Goal: Task Accomplishment & Management: Complete application form

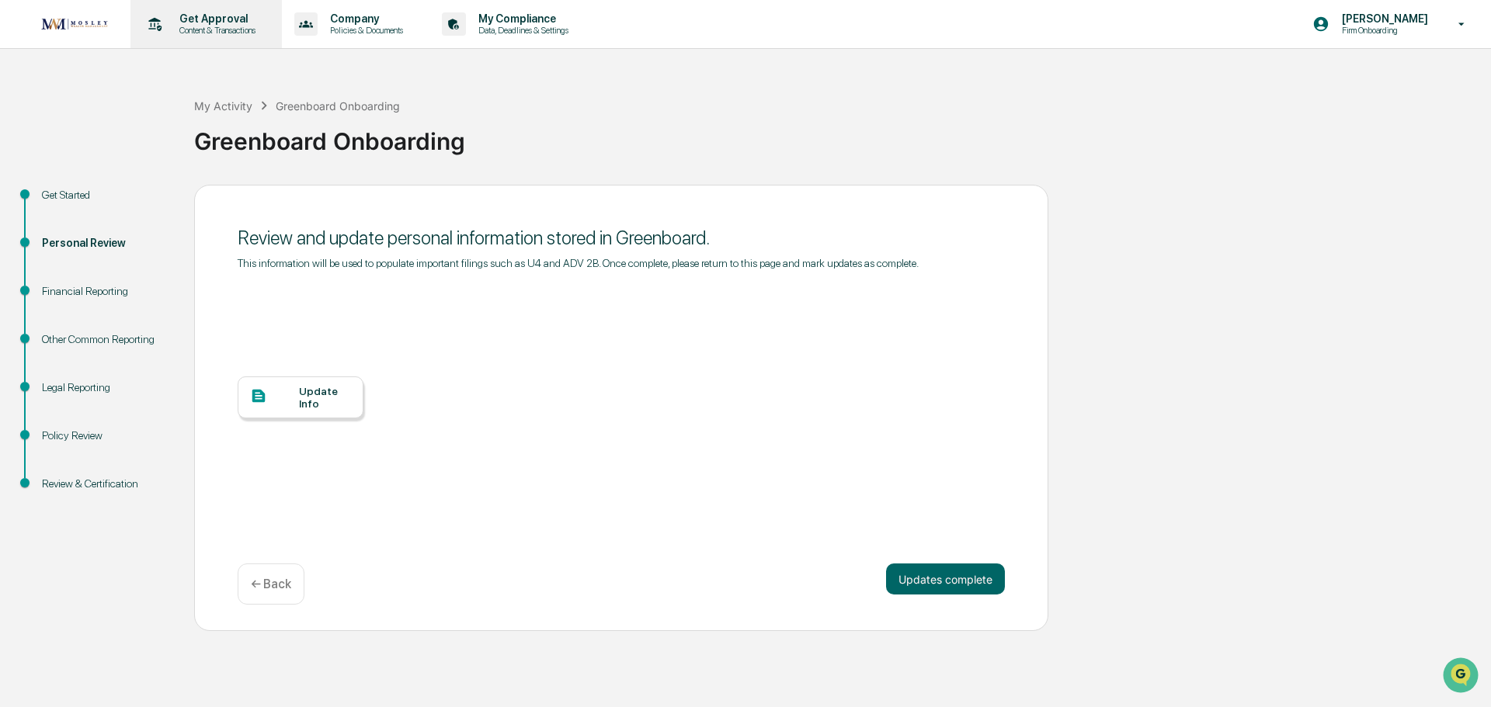
click at [222, 30] on p "Content & Transactions" at bounding box center [215, 30] width 96 height 11
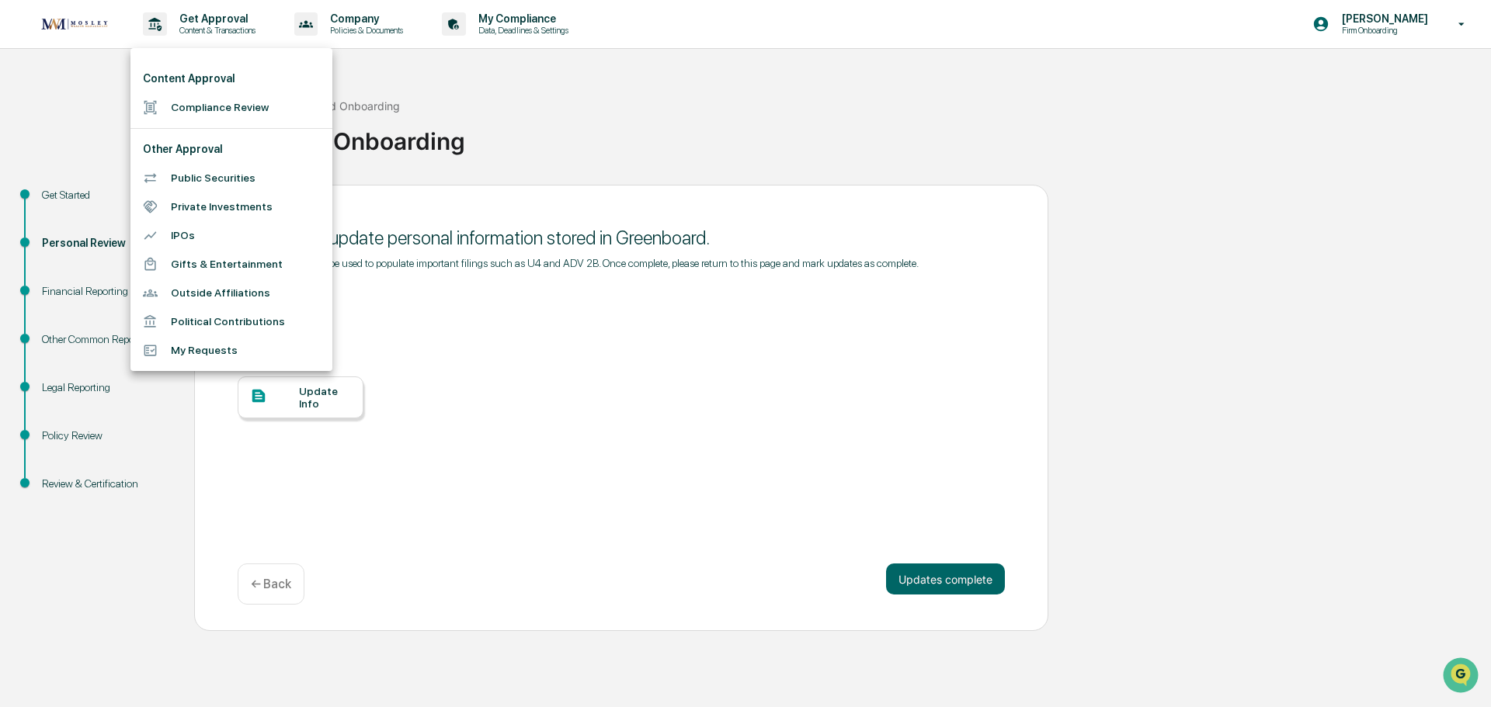
click at [551, 214] on div at bounding box center [745, 353] width 1491 height 707
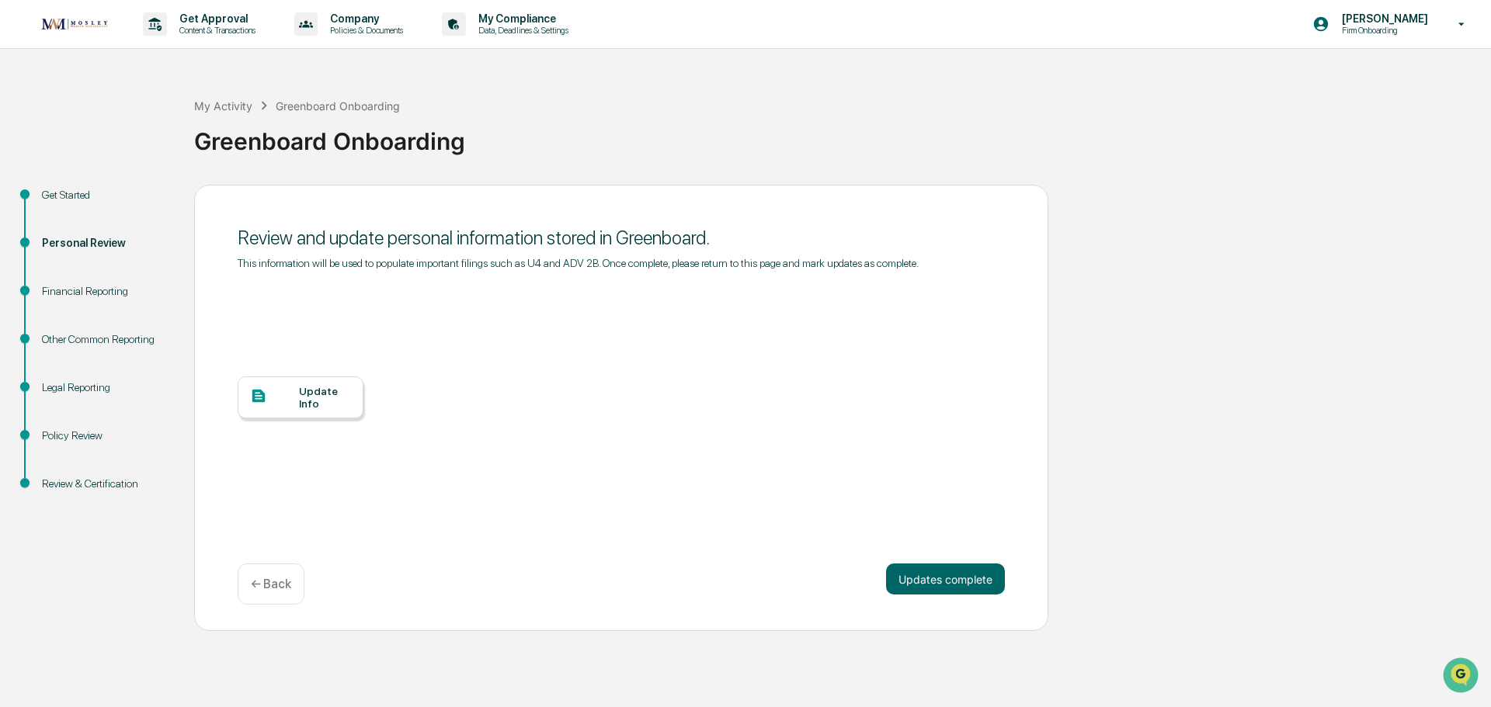
click at [71, 190] on div "Get Started" at bounding box center [105, 195] width 127 height 16
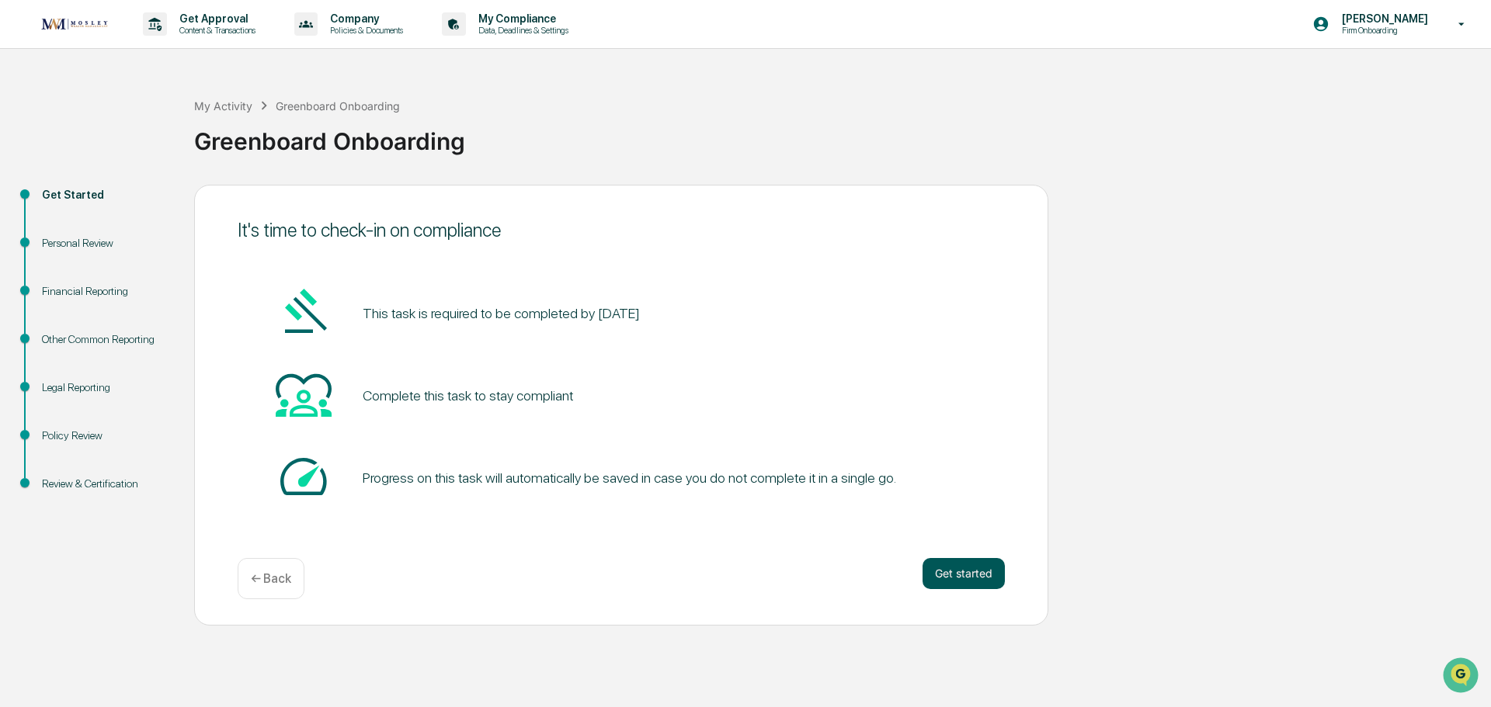
click at [941, 582] on button "Get started" at bounding box center [964, 573] width 82 height 31
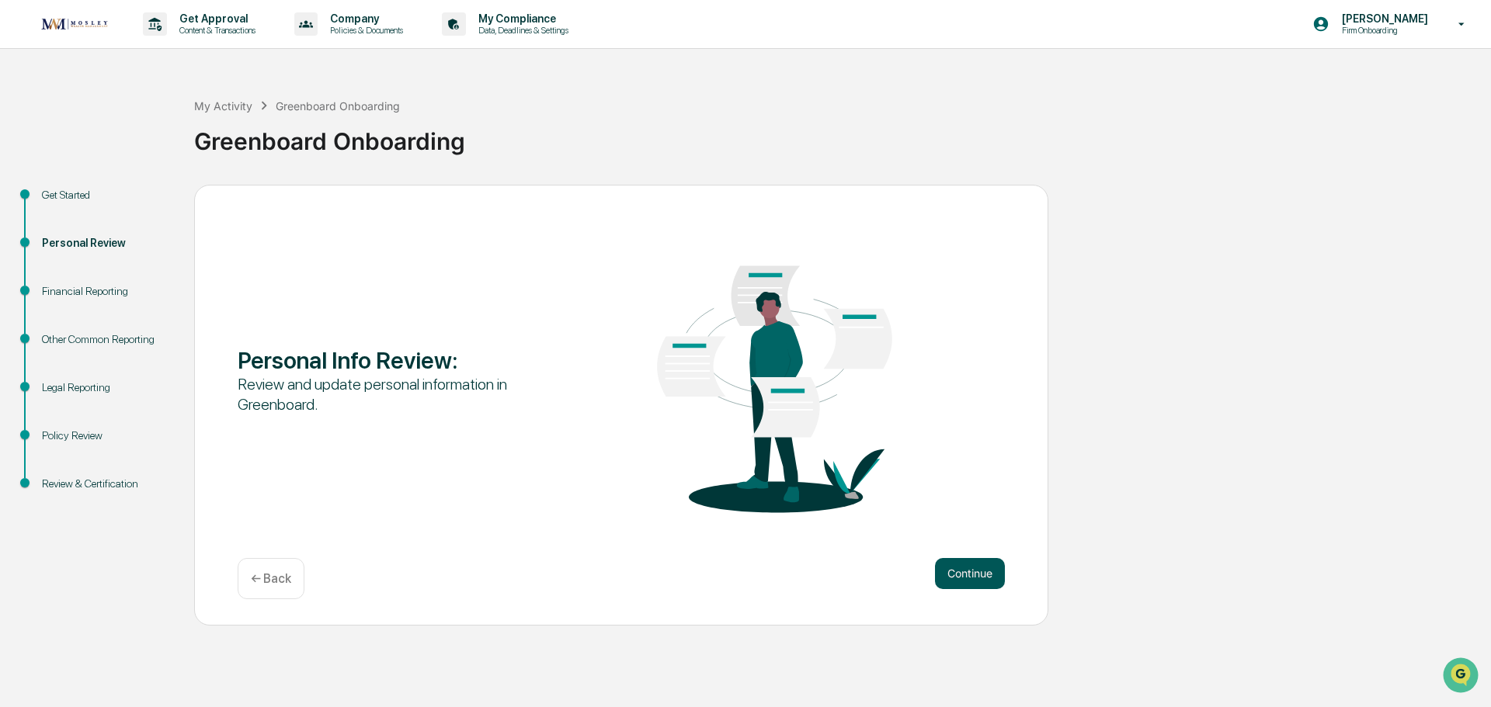
click at [968, 571] on button "Continue" at bounding box center [970, 573] width 70 height 31
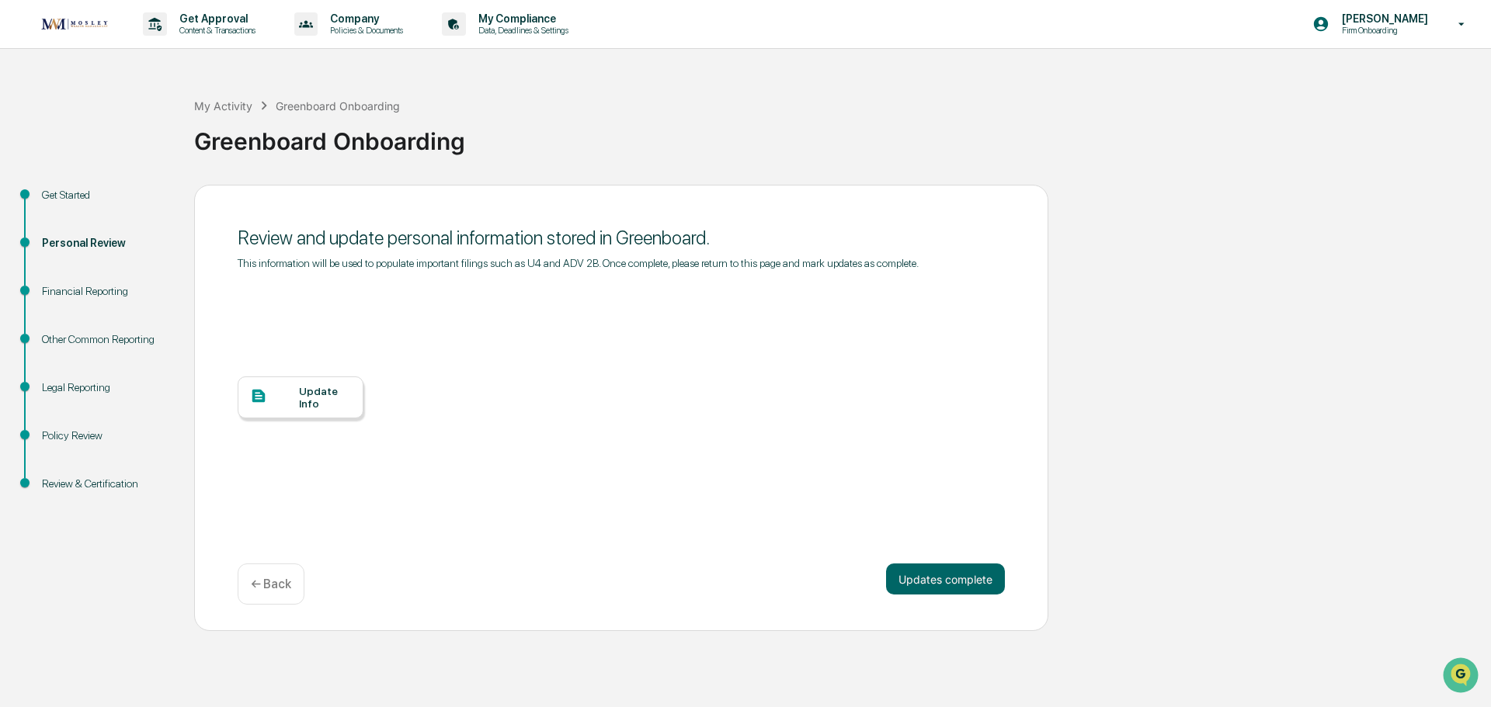
click at [333, 393] on div "Update Info" at bounding box center [325, 397] width 52 height 25
click at [86, 288] on div "Financial Reporting" at bounding box center [105, 291] width 127 height 16
click at [92, 292] on div "Financial Reporting" at bounding box center [105, 291] width 127 height 16
click at [949, 583] on button "Updates complete" at bounding box center [945, 579] width 119 height 31
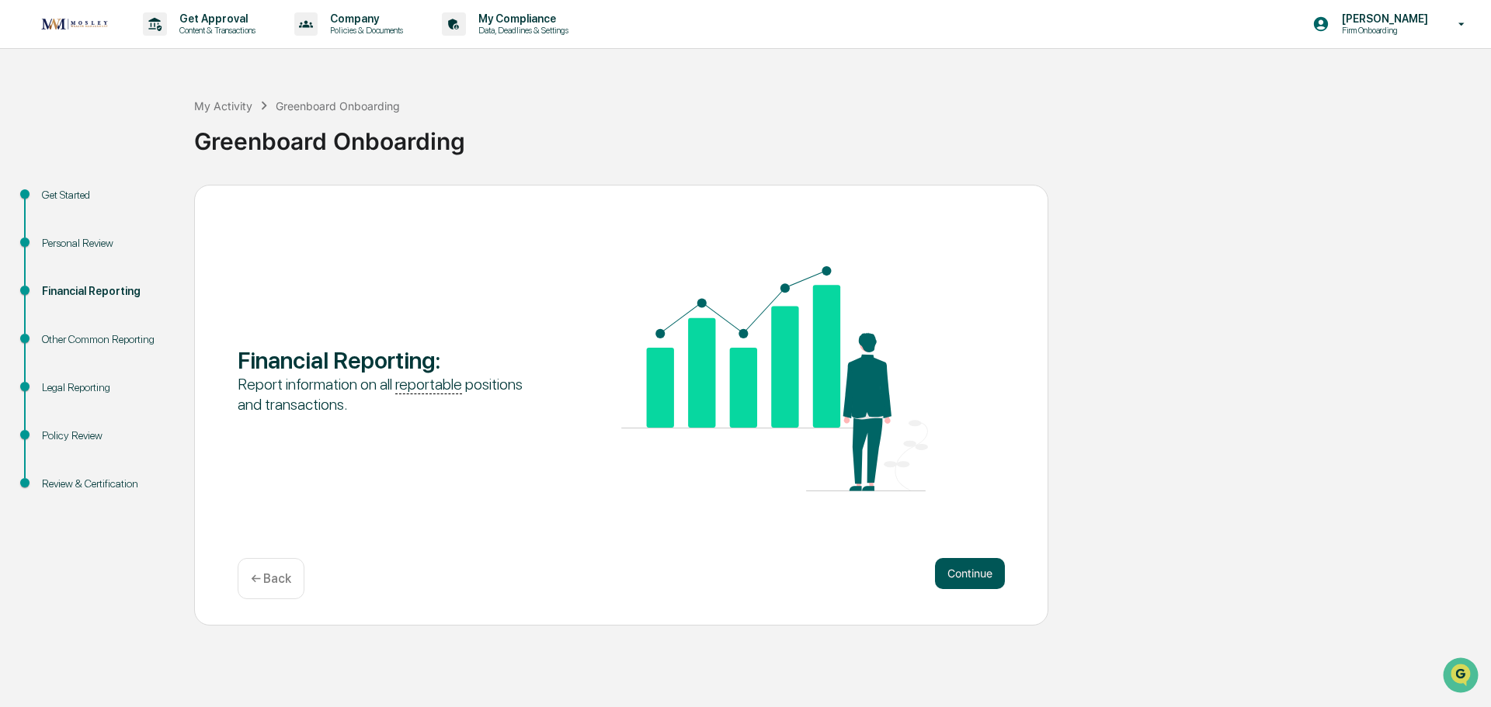
click at [970, 575] on button "Continue" at bounding box center [970, 573] width 70 height 31
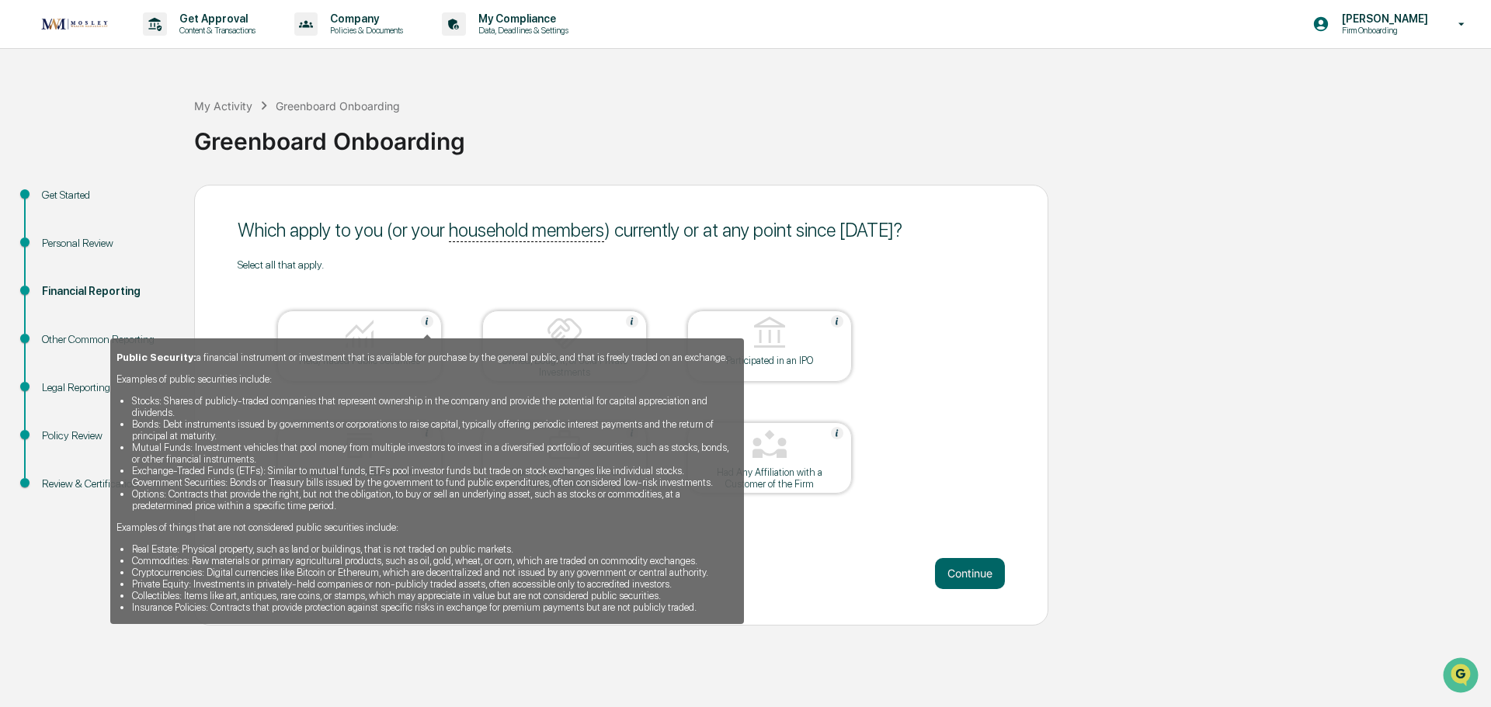
click at [425, 321] on img at bounding box center [427, 321] width 12 height 12
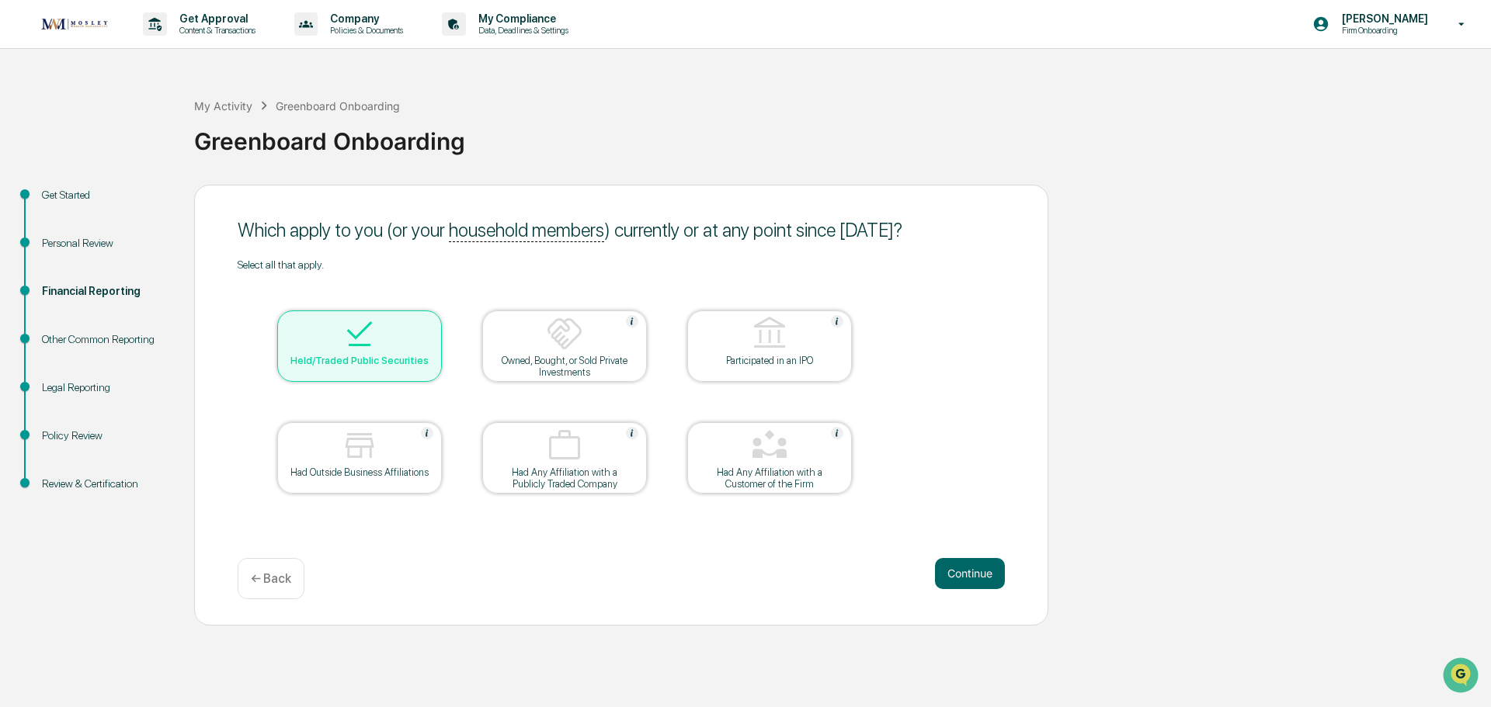
click at [425, 321] on div at bounding box center [359, 335] width 155 height 40
click at [365, 356] on div "Held/Traded Public Securities" at bounding box center [360, 361] width 140 height 12
click at [984, 574] on button "Continue" at bounding box center [970, 573] width 70 height 31
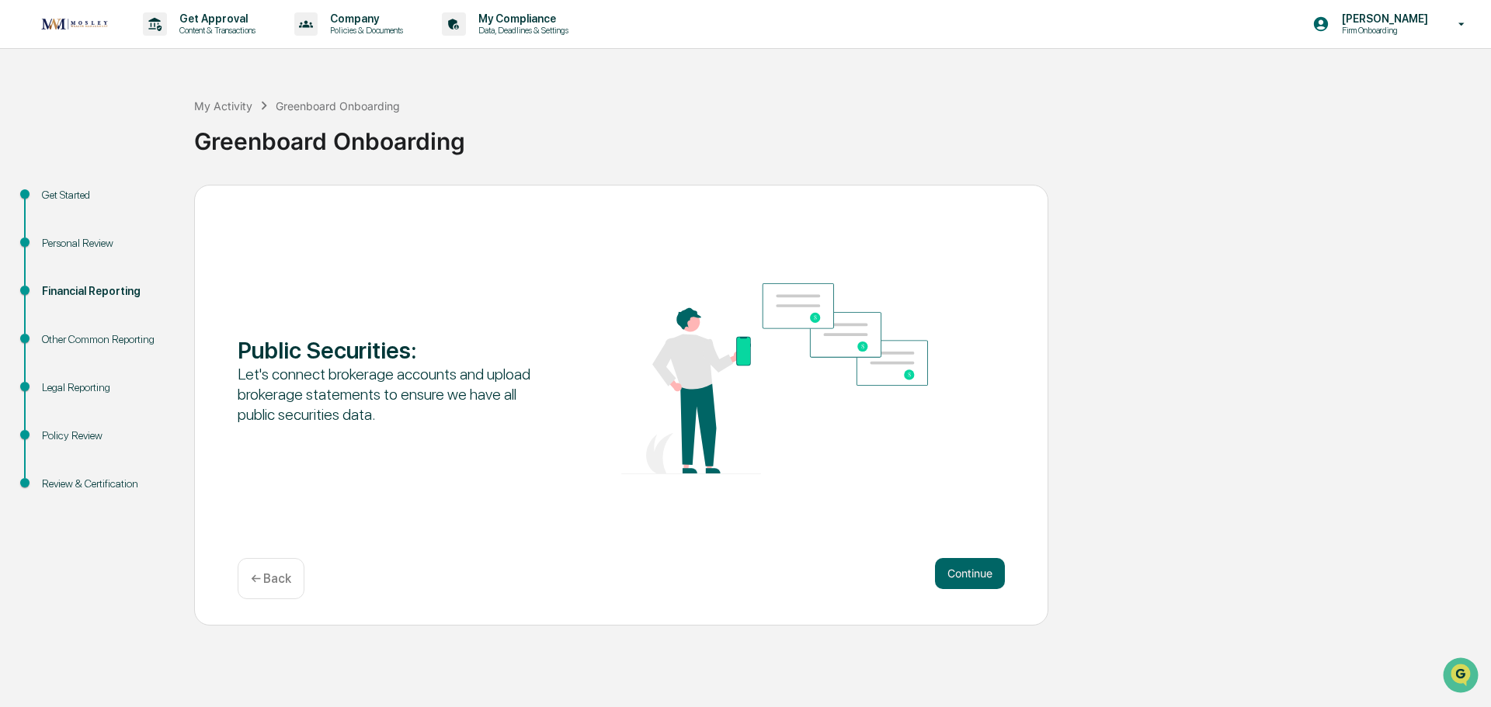
click at [984, 574] on button "Continue" at bounding box center [970, 573] width 70 height 31
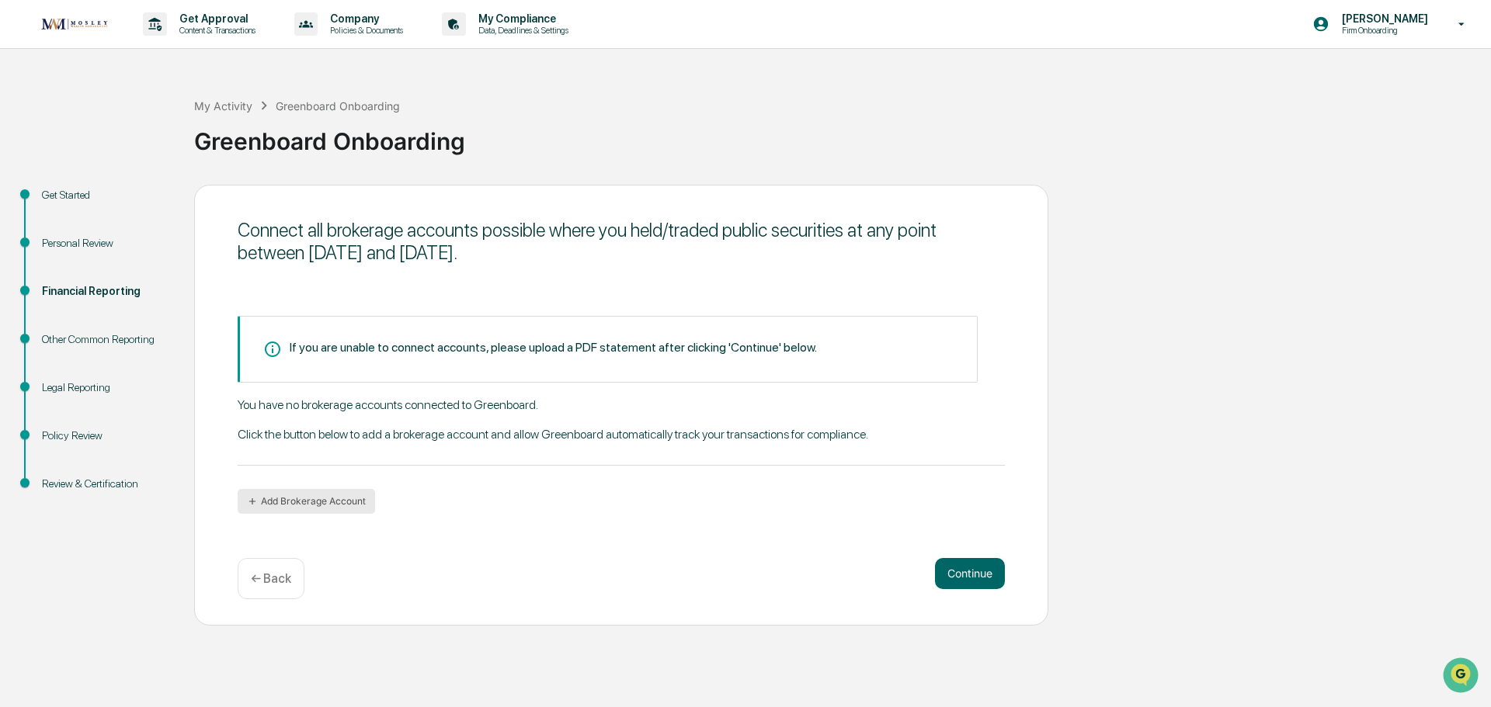
click at [301, 494] on button "Add Brokerage Account" at bounding box center [306, 501] width 137 height 25
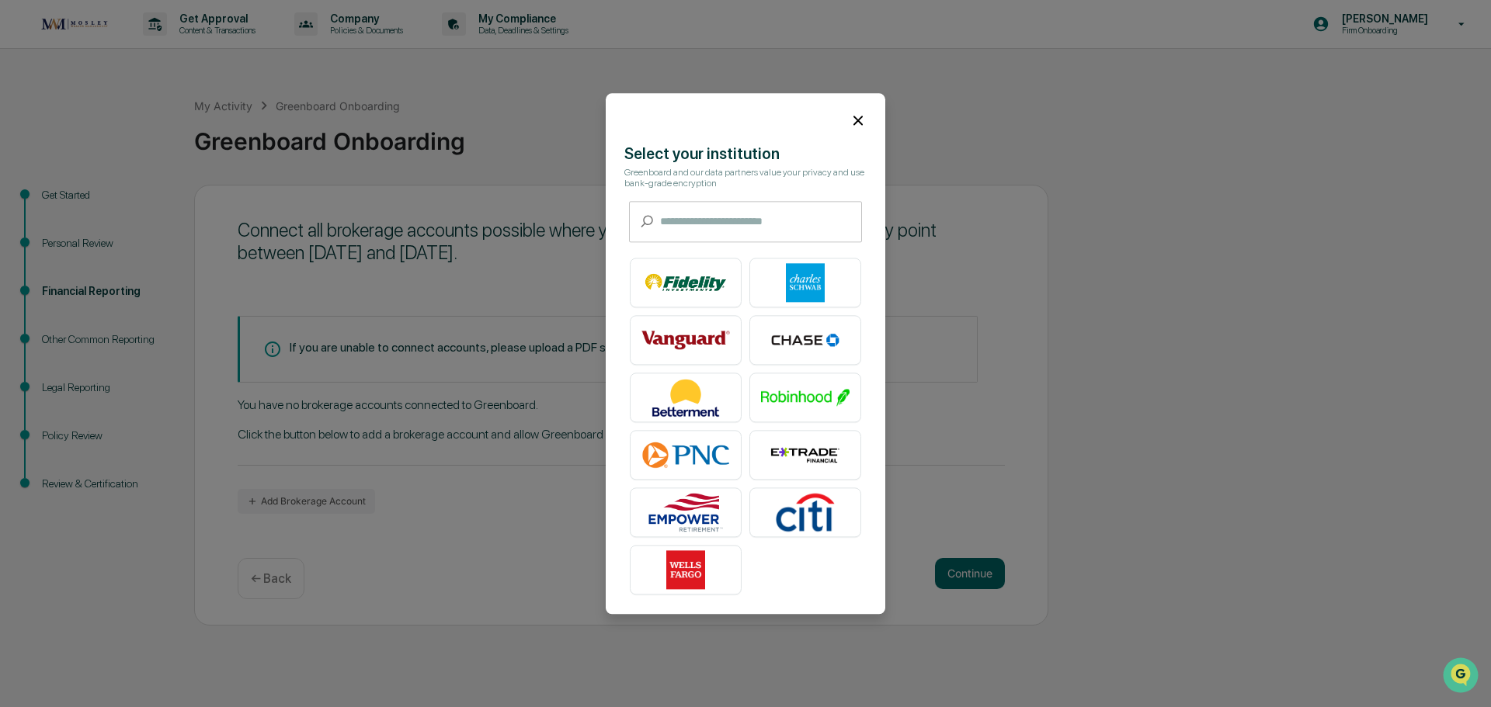
click at [857, 124] on icon at bounding box center [858, 120] width 17 height 17
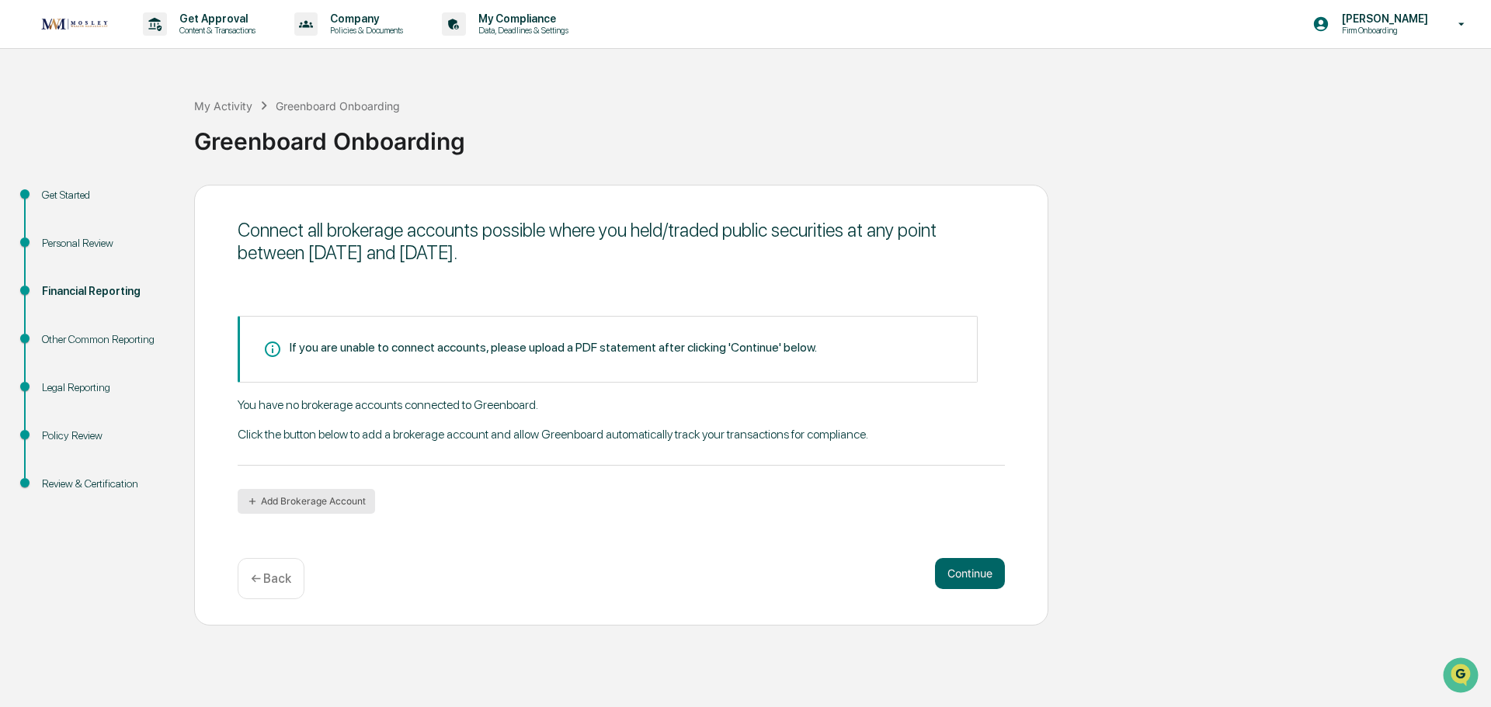
click at [346, 507] on button "Add Brokerage Account" at bounding box center [306, 501] width 137 height 25
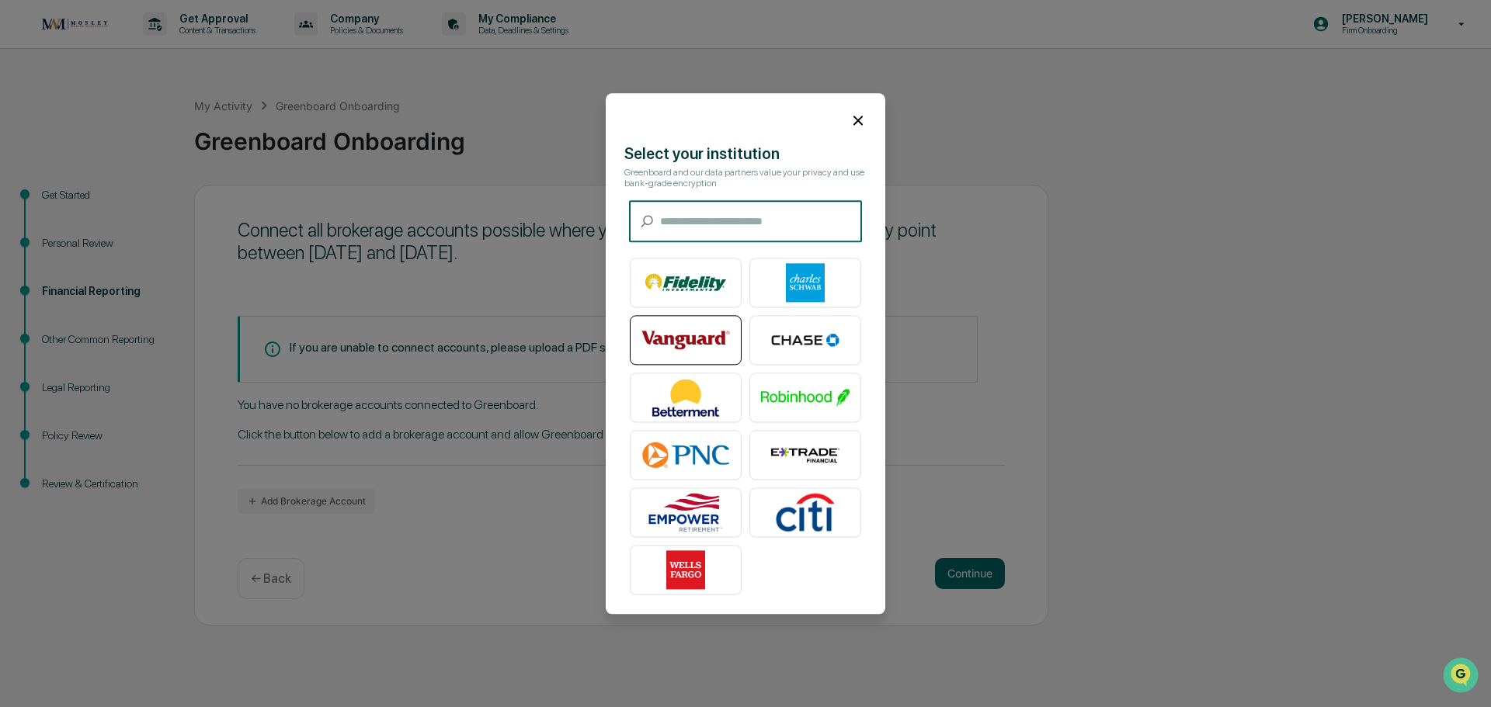
click at [716, 352] on img at bounding box center [685, 340] width 89 height 39
click at [859, 120] on icon at bounding box center [857, 120] width 9 height 9
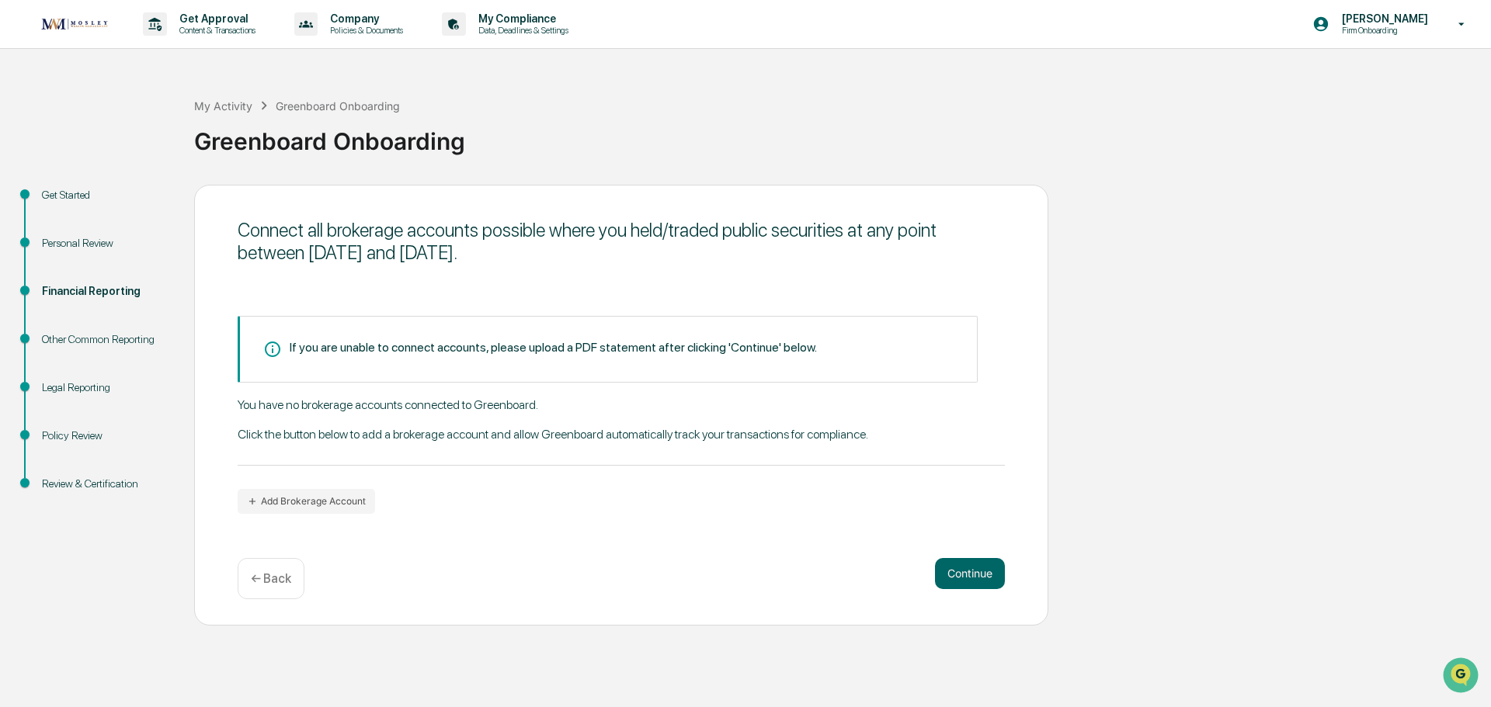
click at [58, 388] on div "Legal Reporting" at bounding box center [105, 388] width 127 height 16
click at [148, 492] on ul "Get Started Personal Review Financial Reporting Other Common Reporting Legal Re…" at bounding box center [101, 358] width 186 height 346
click at [110, 488] on div "Review & Certification" at bounding box center [105, 484] width 127 height 16
click at [850, 88] on div "My Activity Greenboard Onboarding Greenboard Onboarding" at bounding box center [838, 129] width 1289 height 111
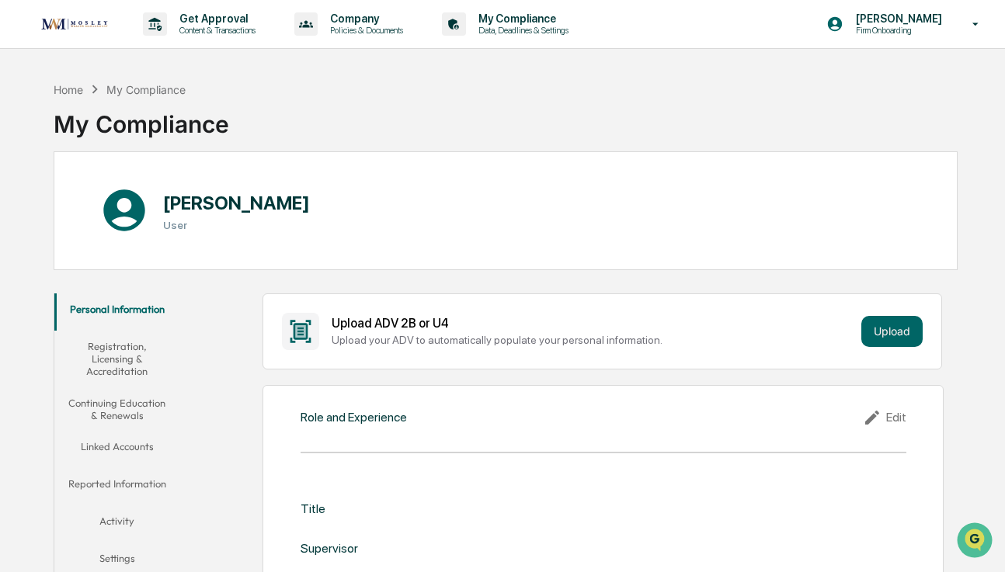
click at [151, 356] on button "Registration, Licensing & Accreditation" at bounding box center [117, 359] width 126 height 57
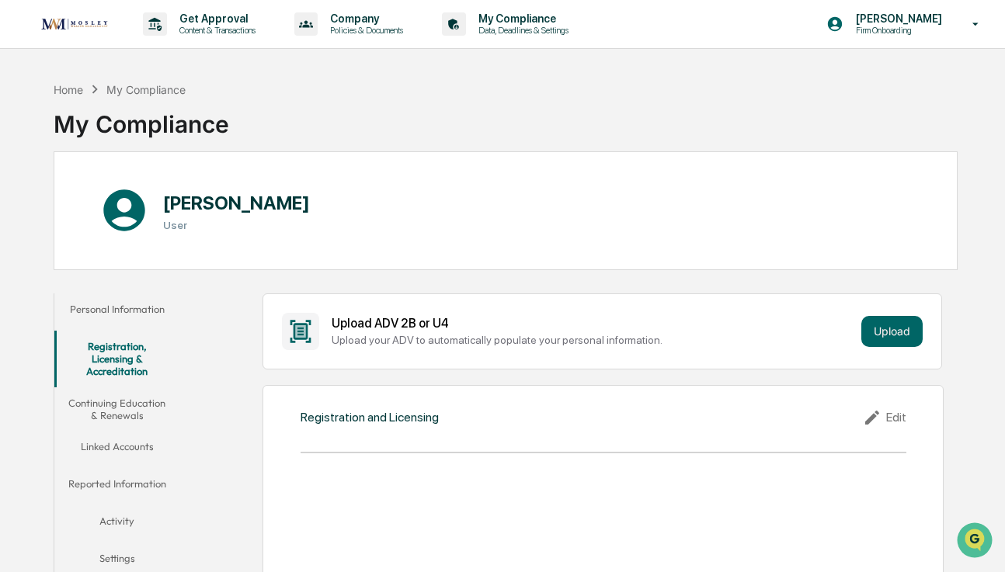
click at [101, 422] on button "Continuing Education & Renewals" at bounding box center [117, 410] width 126 height 44
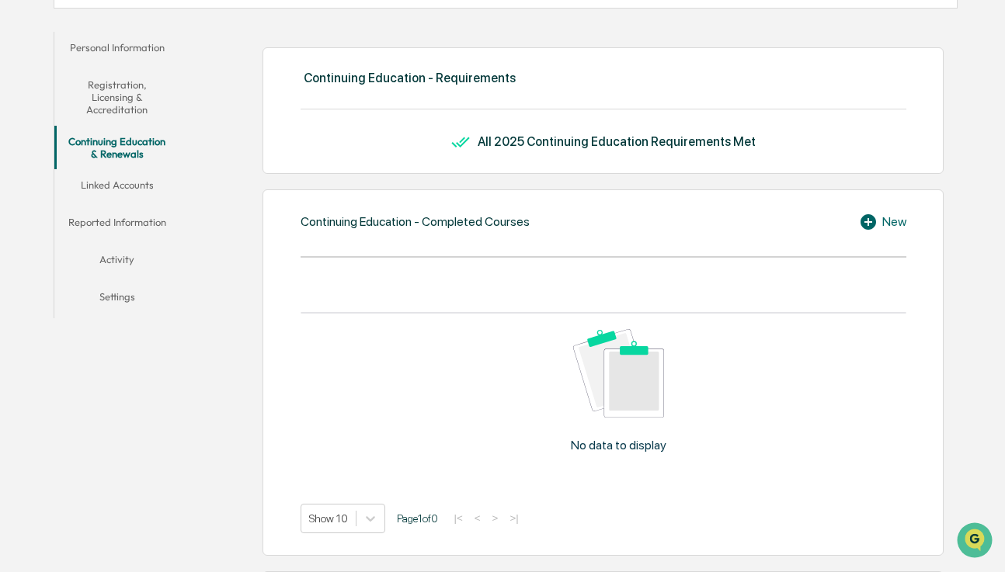
scroll to position [311, 0]
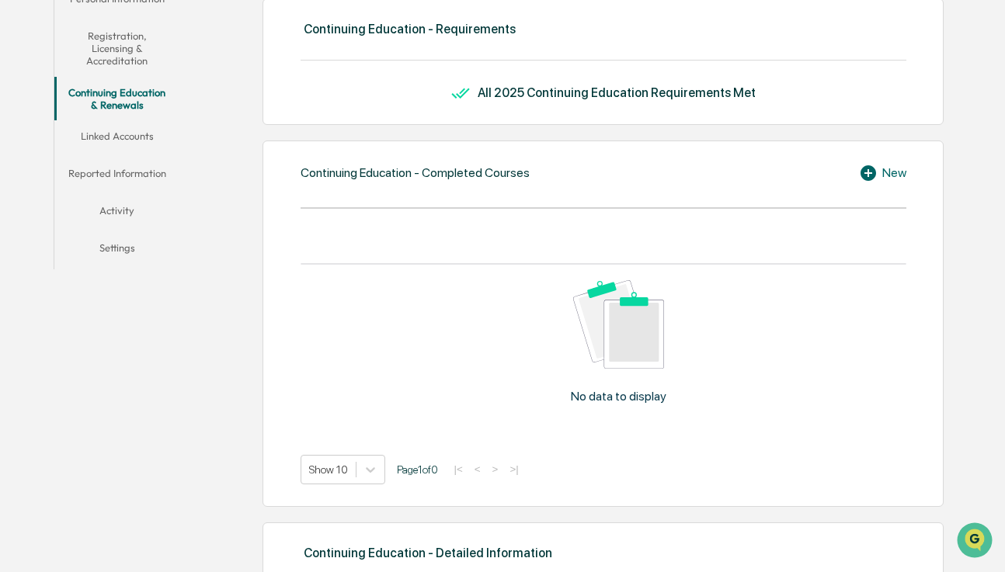
click at [134, 136] on button "Linked Accounts" at bounding box center [117, 138] width 126 height 37
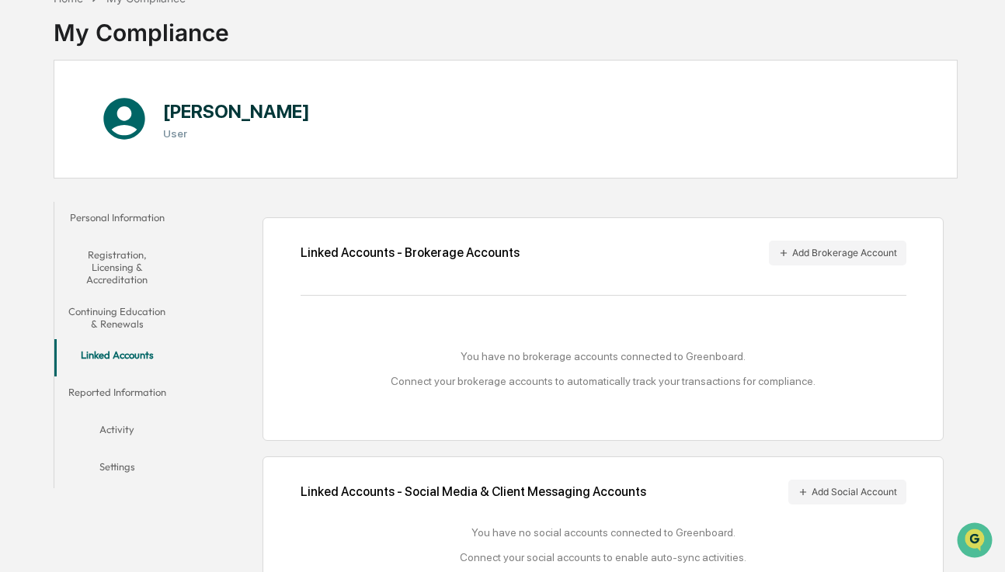
scroll to position [129, 0]
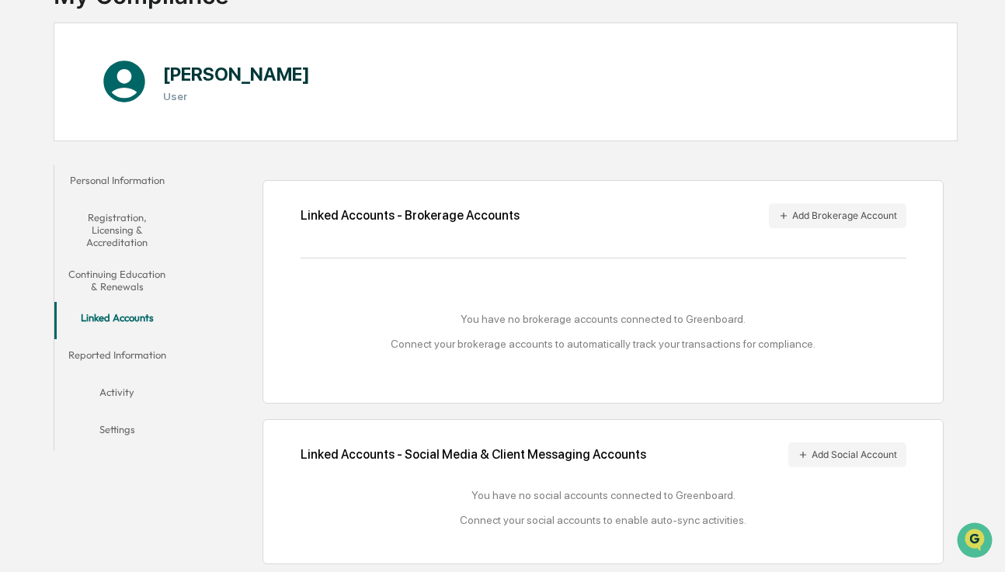
click at [148, 362] on button "Reported Information" at bounding box center [117, 357] width 126 height 37
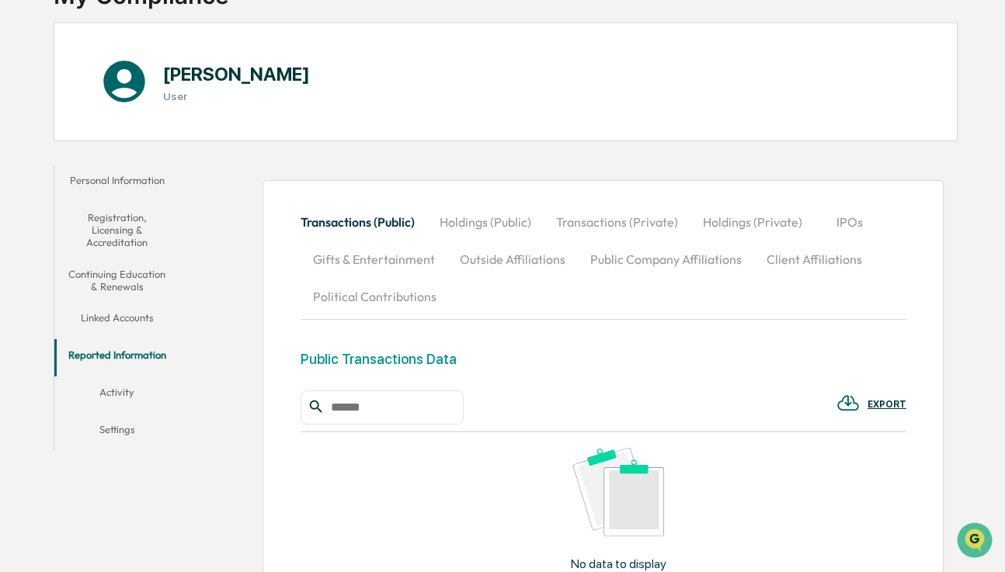
click at [118, 407] on button "Activity" at bounding box center [117, 395] width 126 height 37
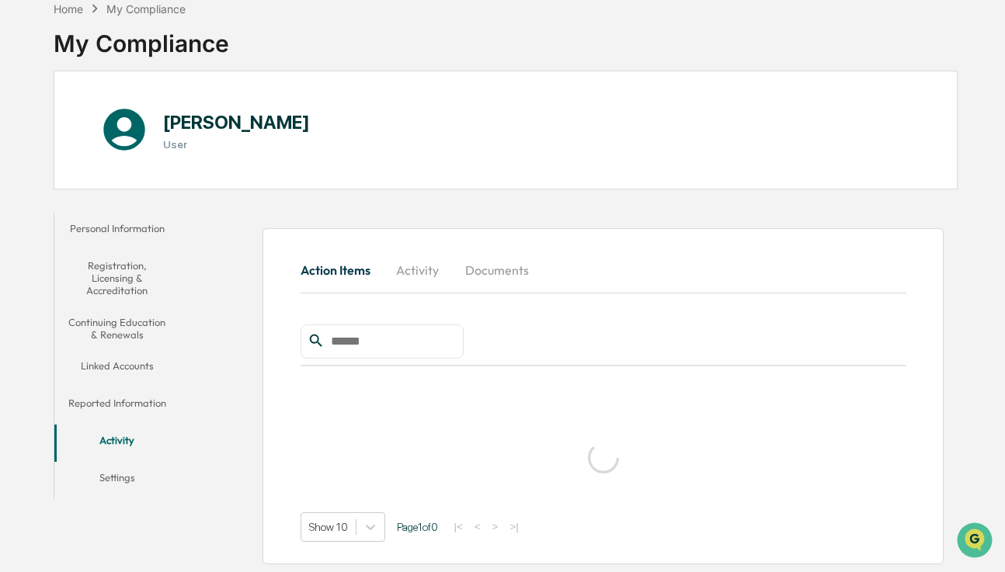
scroll to position [74, 0]
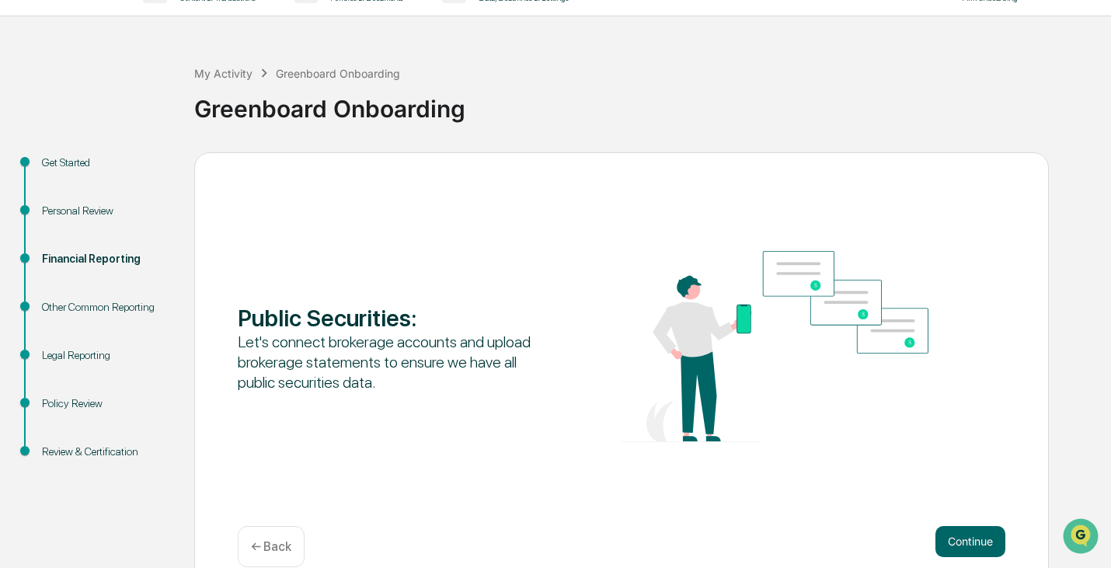
scroll to position [58, 0]
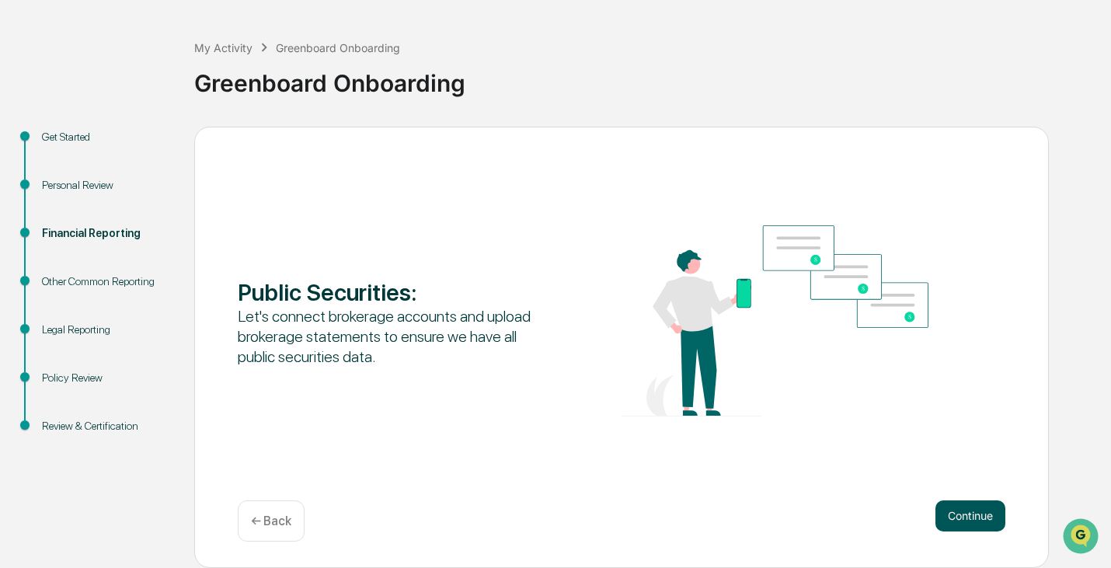
click at [986, 516] on button "Continue" at bounding box center [970, 515] width 70 height 31
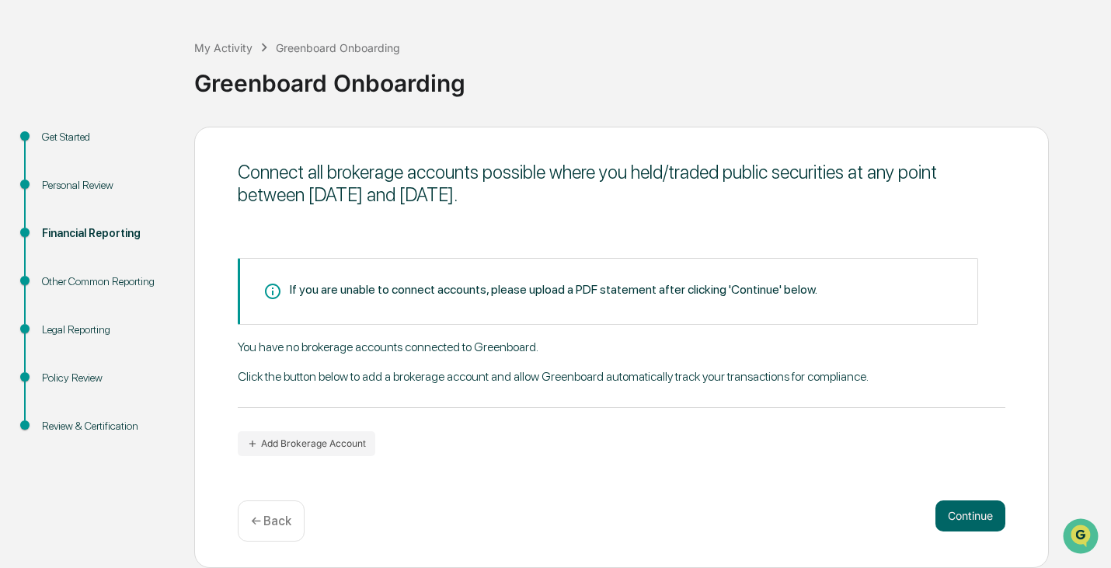
click at [276, 293] on icon at bounding box center [276, 291] width 26 height 19
click at [985, 522] on button "Continue" at bounding box center [970, 515] width 70 height 31
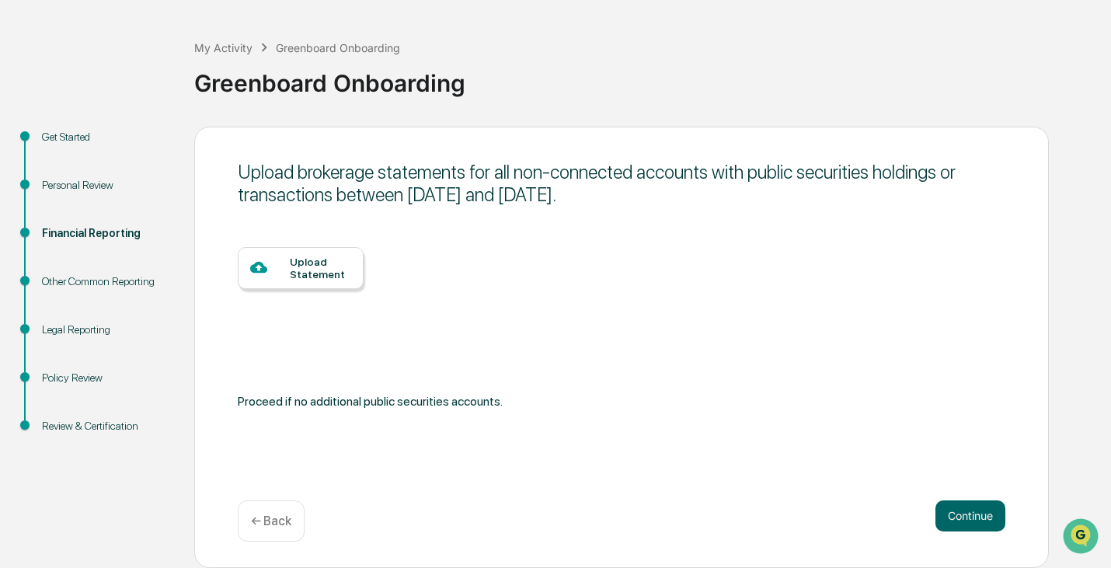
scroll to position [0, 0]
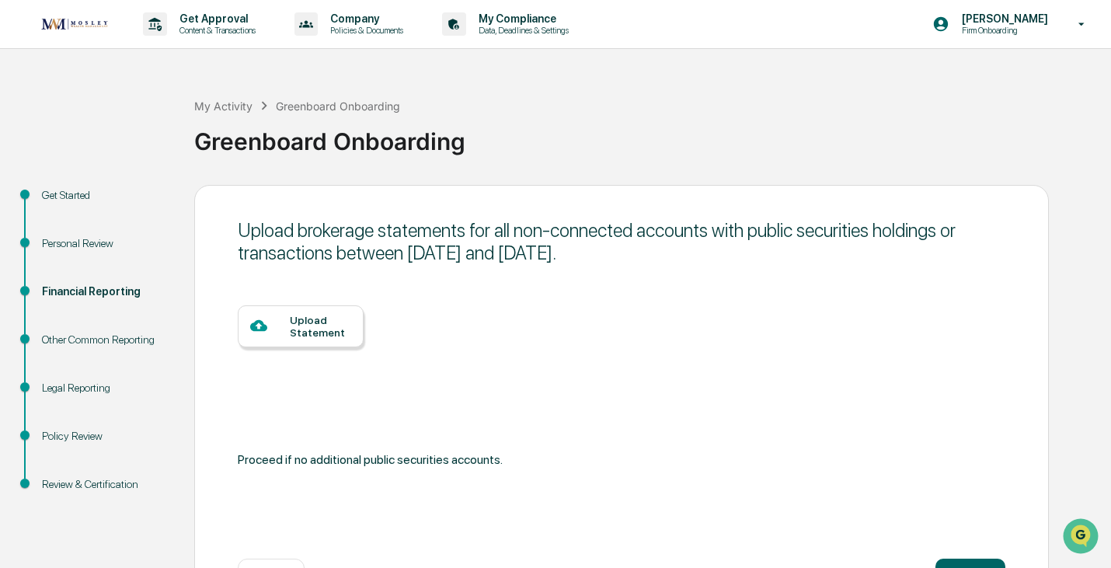
click at [114, 339] on div "Other Common Reporting" at bounding box center [105, 340] width 127 height 16
click at [228, 19] on p "Get Approval" at bounding box center [215, 18] width 96 height 12
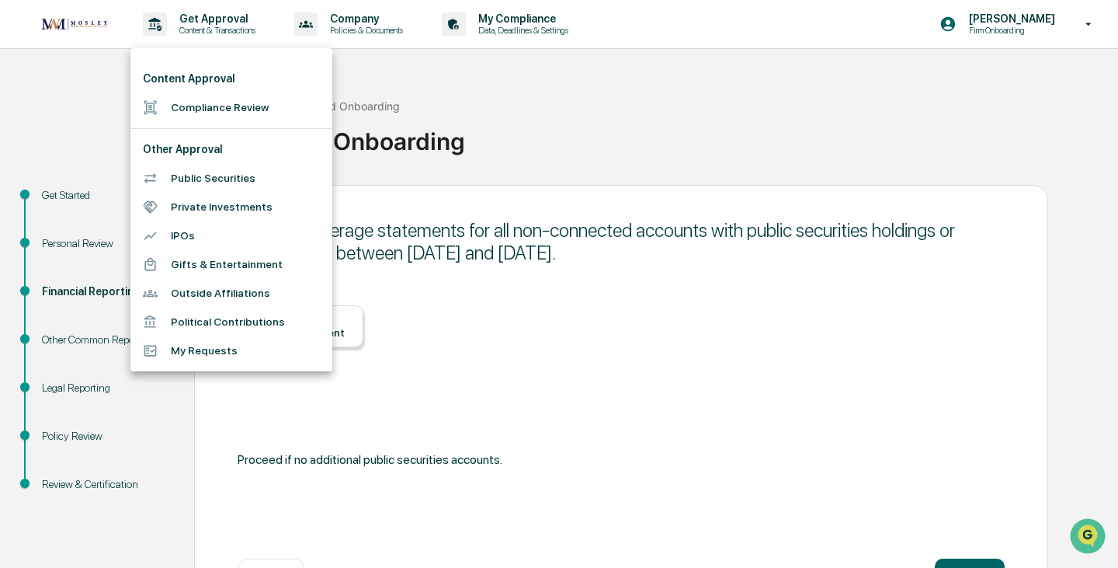
click at [233, 112] on li "Compliance Review" at bounding box center [231, 107] width 202 height 29
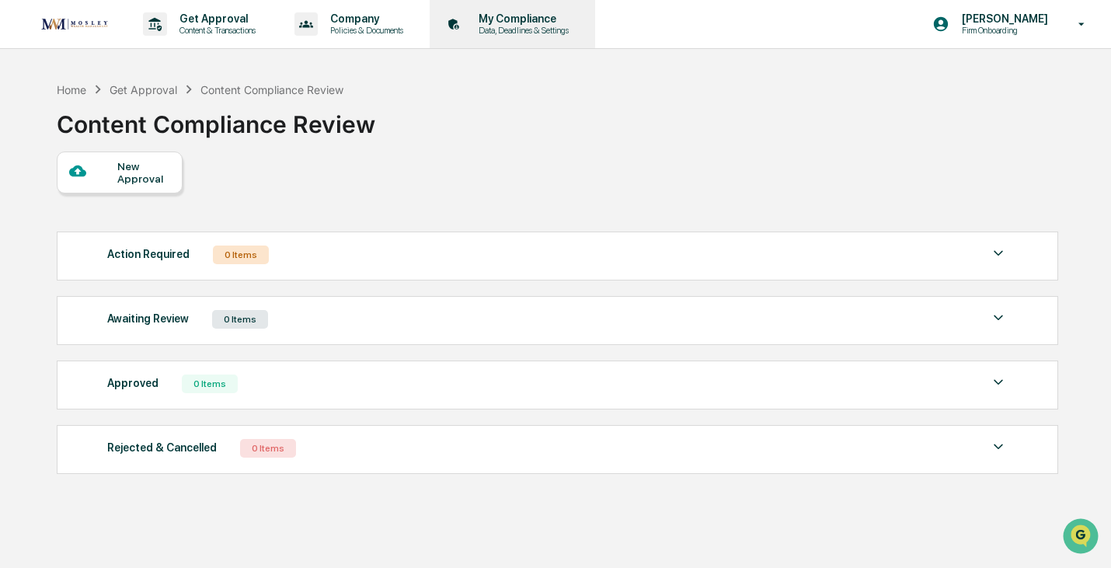
click at [517, 32] on p "Data, Deadlines & Settings" at bounding box center [521, 30] width 110 height 11
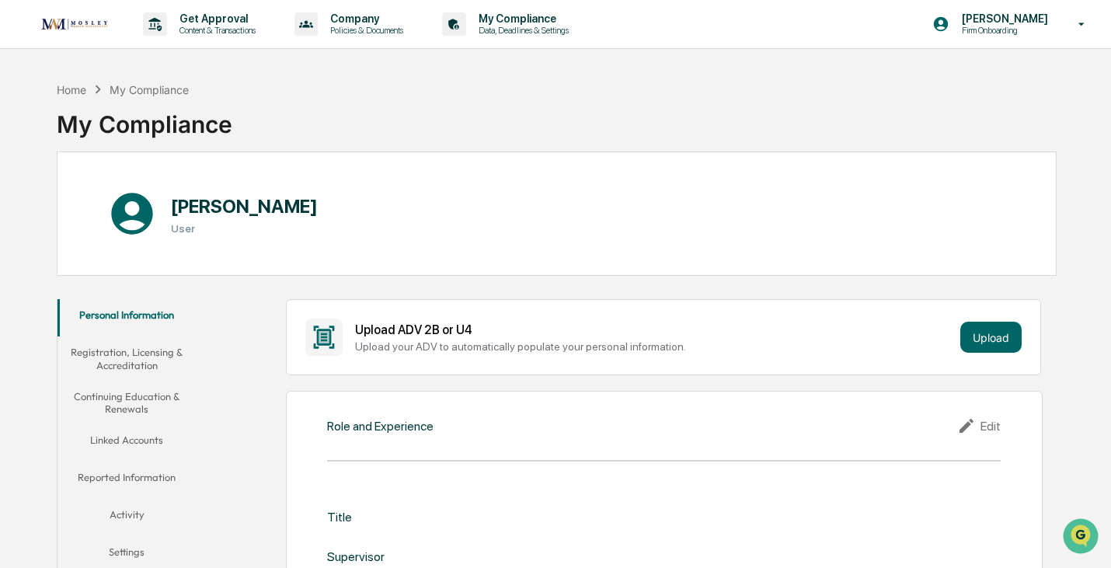
click at [144, 349] on button "Registration, Licensing & Accreditation" at bounding box center [126, 358] width 139 height 44
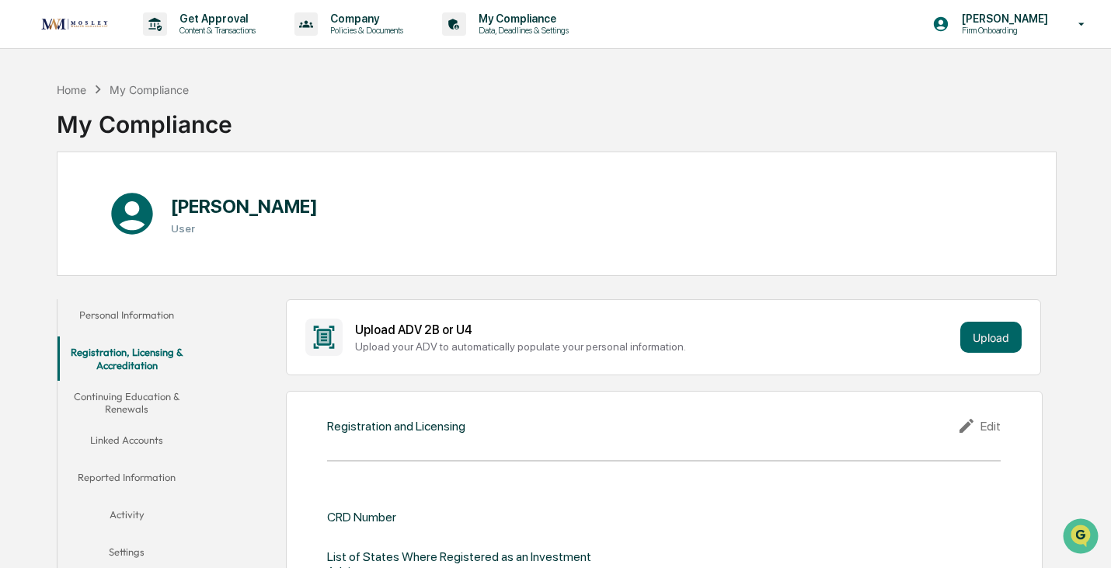
click at [138, 405] on button "Continuing Education & Renewals" at bounding box center [126, 403] width 139 height 44
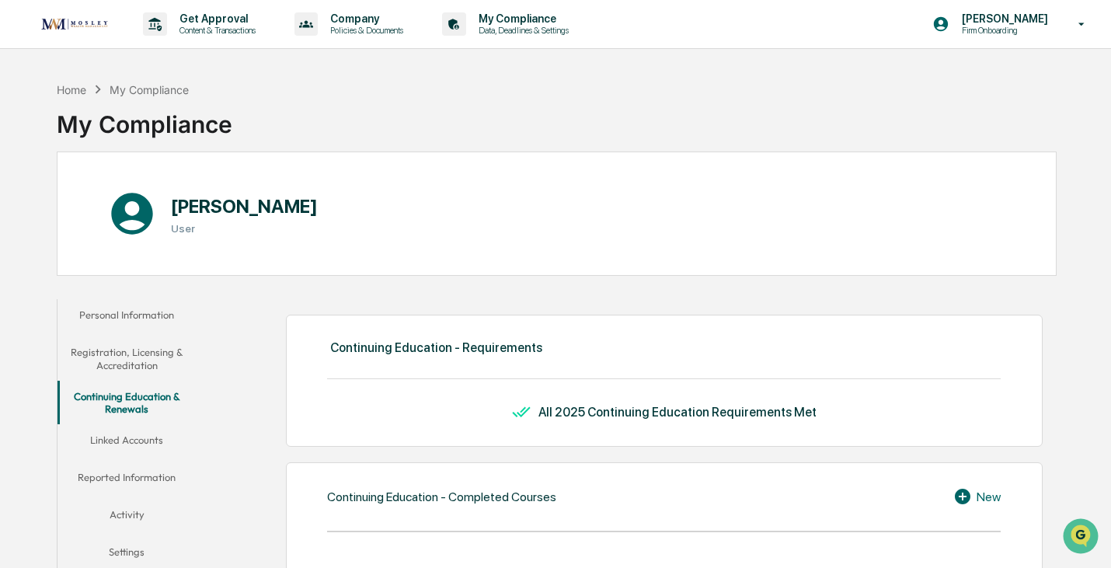
scroll to position [311, 0]
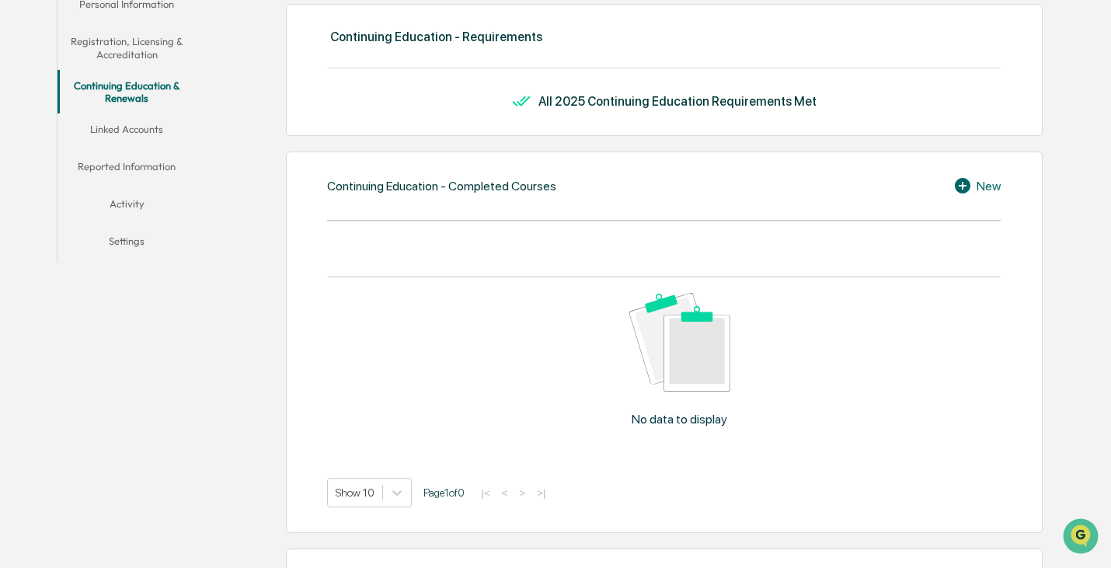
click at [148, 127] on button "Linked Accounts" at bounding box center [126, 131] width 139 height 37
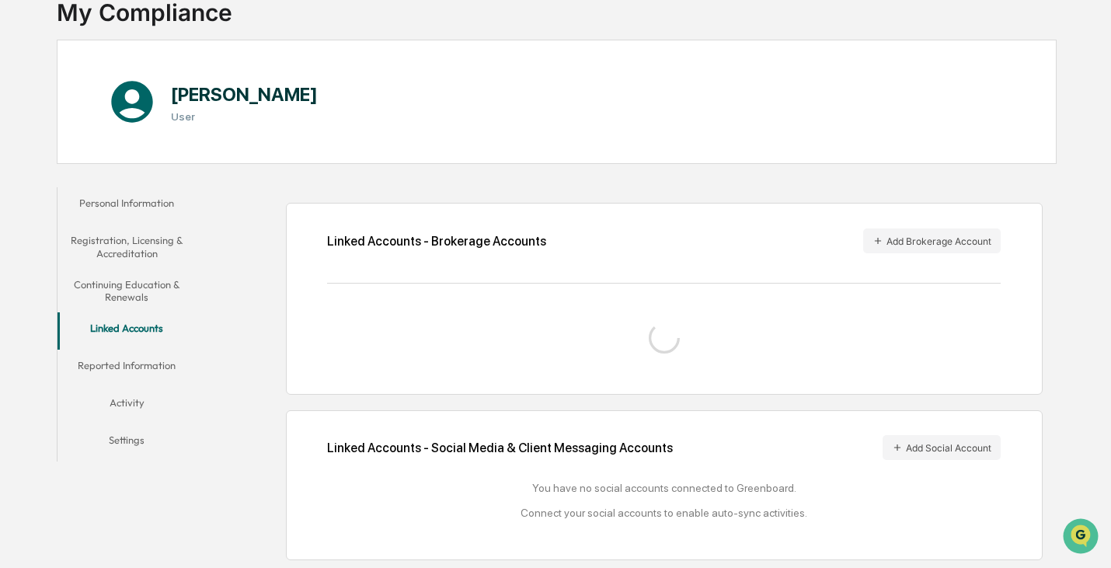
scroll to position [155, 0]
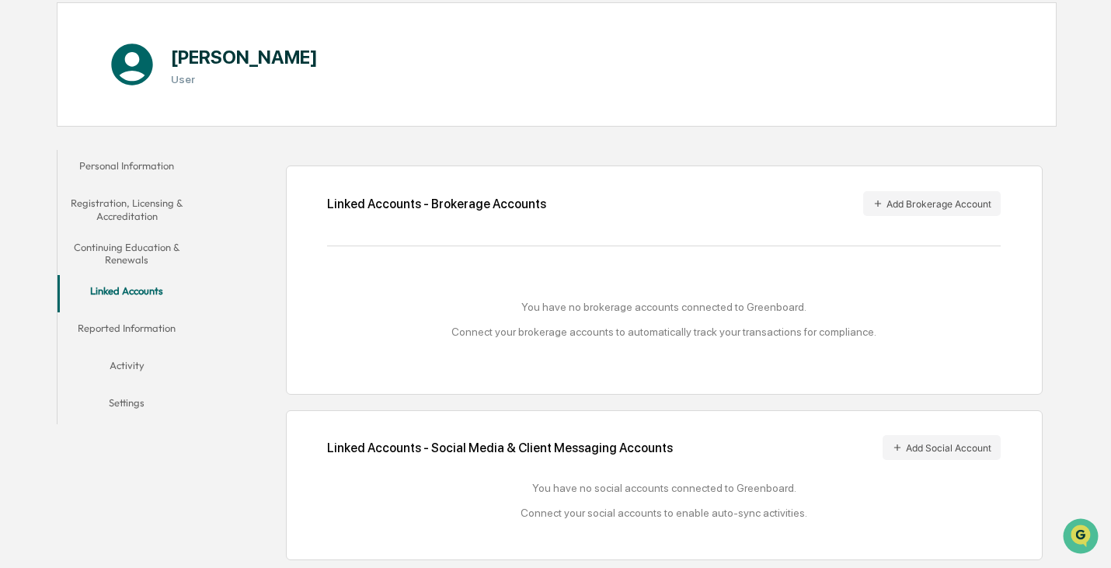
click at [132, 329] on button "Reported Information" at bounding box center [126, 330] width 139 height 37
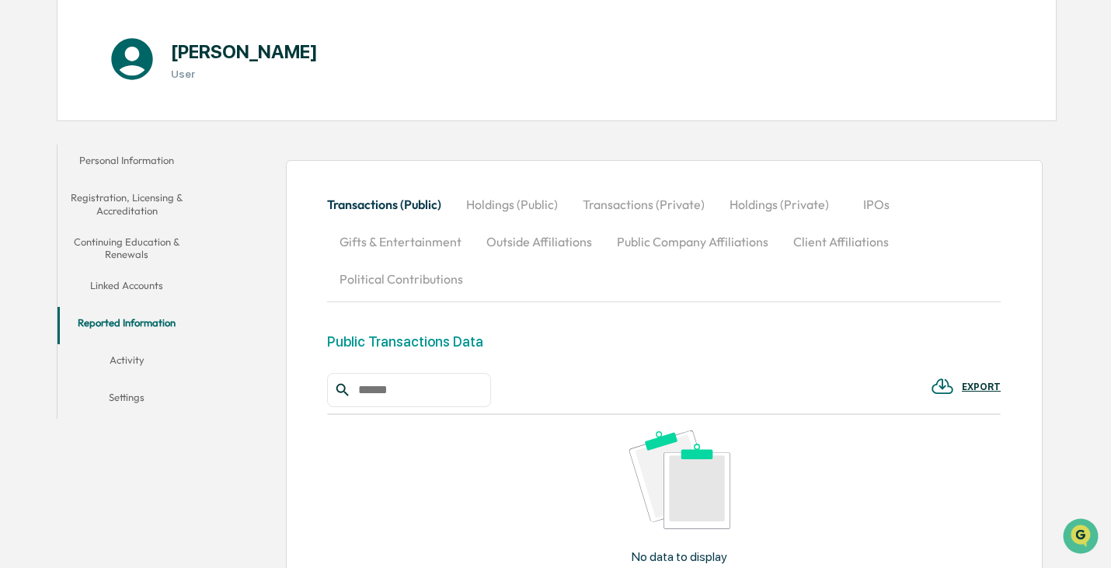
click at [139, 362] on button "Activity" at bounding box center [126, 362] width 139 height 37
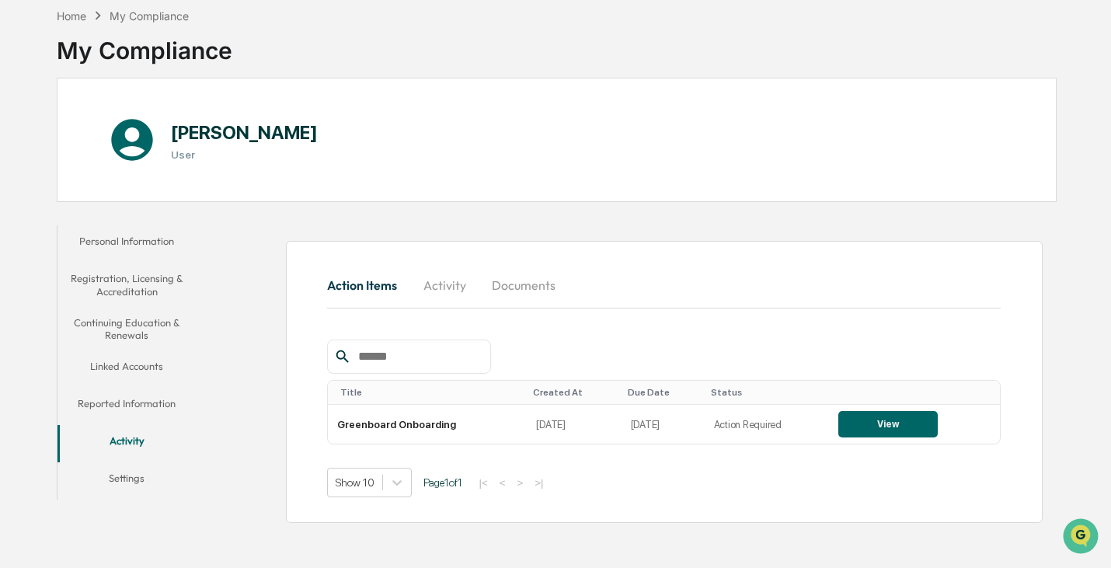
scroll to position [74, 0]
click at [146, 243] on button "Personal Information" at bounding box center [126, 243] width 139 height 37
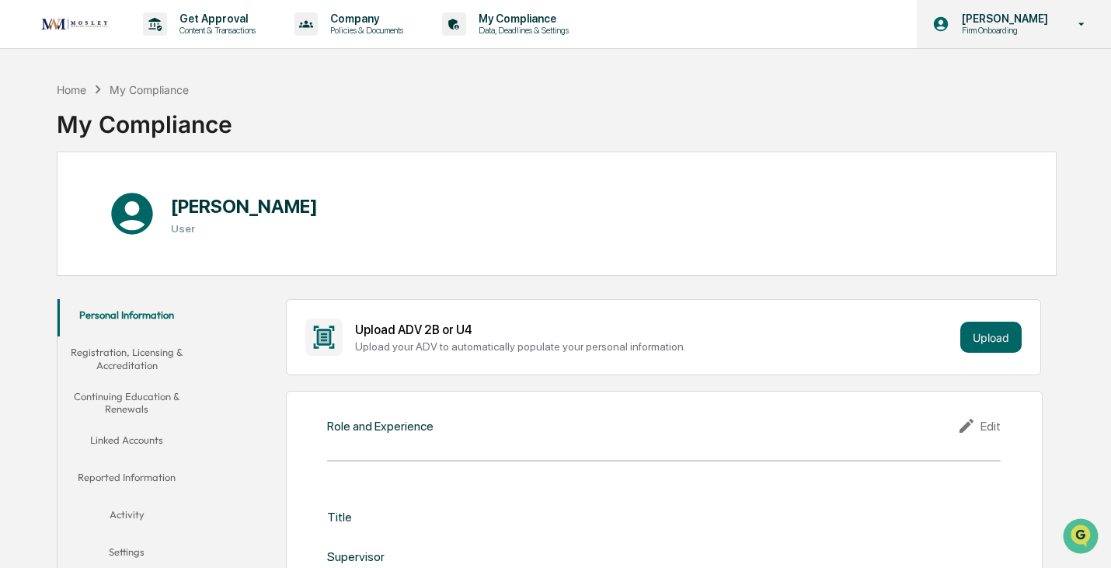
click at [1076, 22] on icon at bounding box center [1081, 24] width 27 height 15
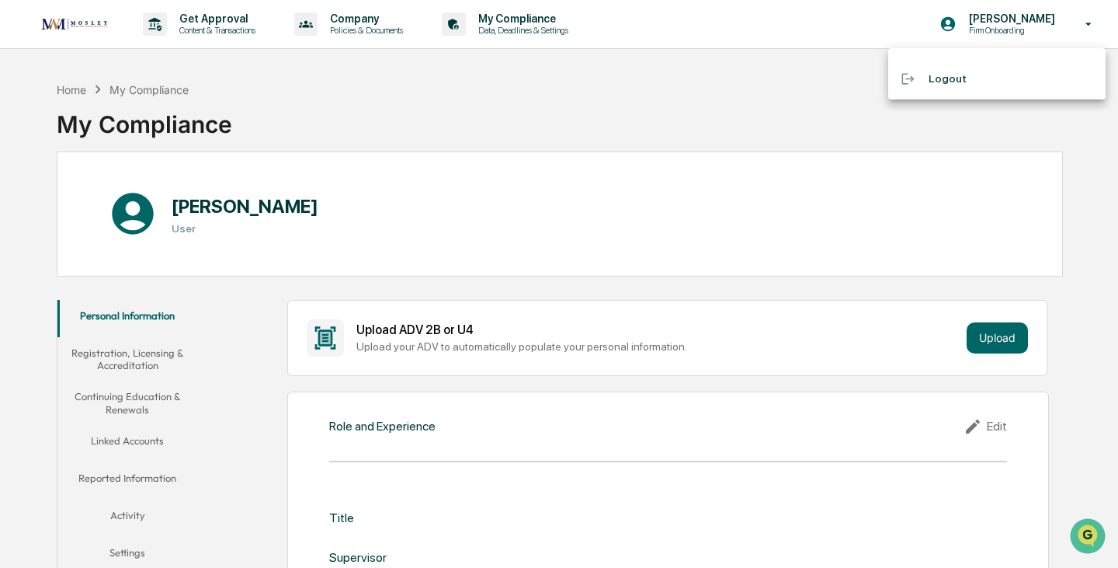
click at [621, 89] on div at bounding box center [559, 284] width 1118 height 568
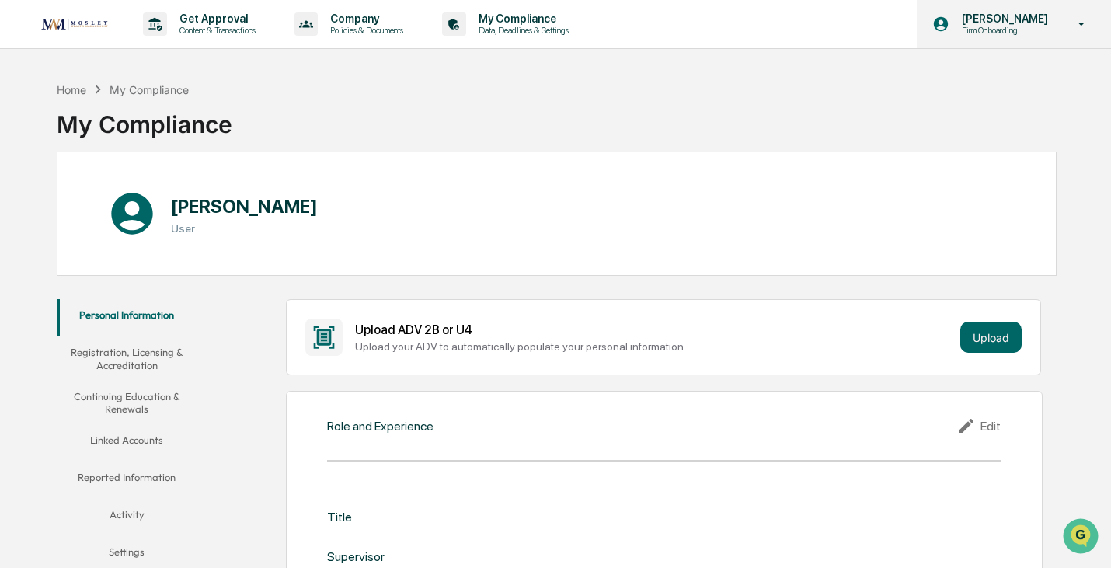
click at [981, 26] on p "Firm Onboarding" at bounding box center [1002, 30] width 106 height 11
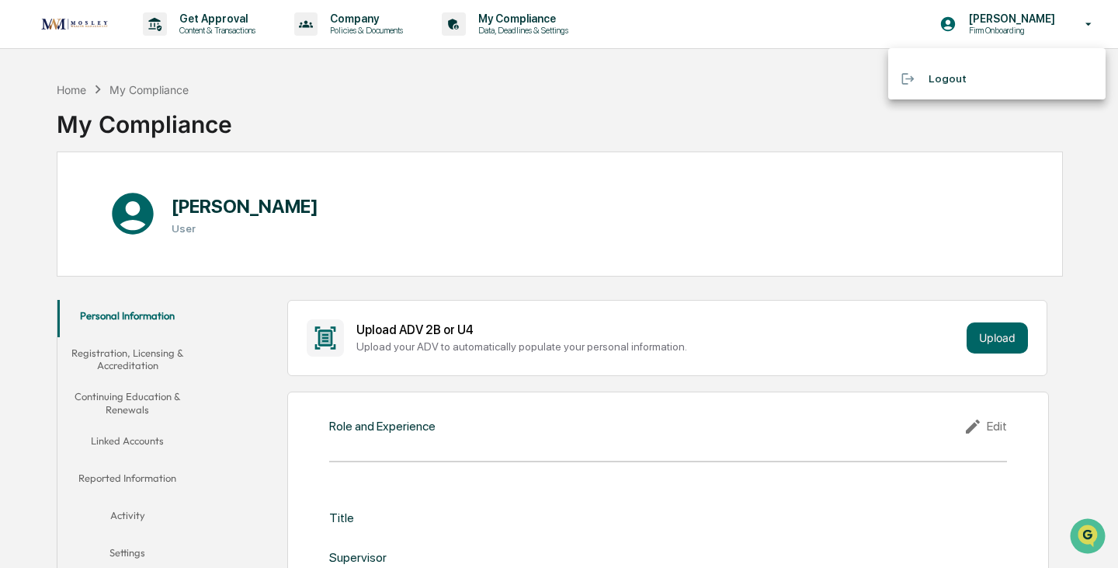
click at [450, 126] on div at bounding box center [559, 284] width 1118 height 568
